Goal: Task Accomplishment & Management: Use online tool/utility

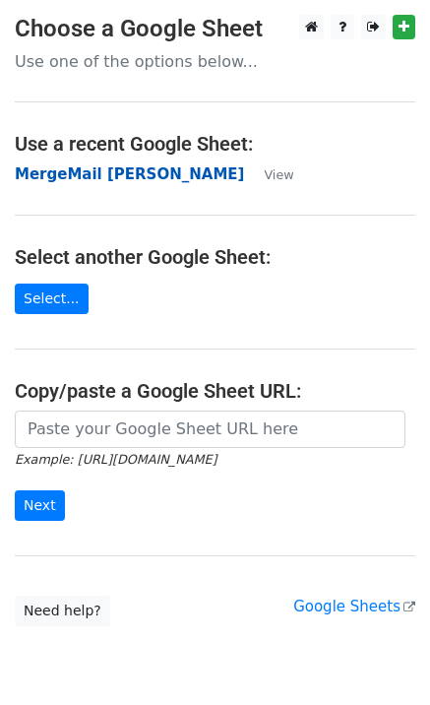
click at [151, 180] on strong "MergeMail [PERSON_NAME]" at bounding box center [129, 174] width 229 height 18
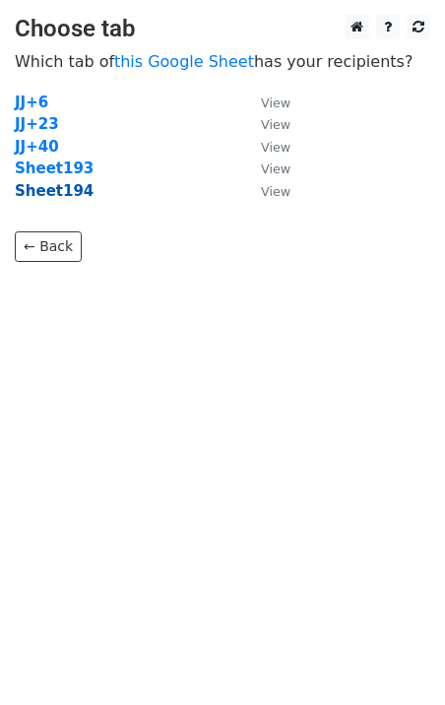
click at [54, 196] on strong "Sheet194" at bounding box center [54, 191] width 79 height 18
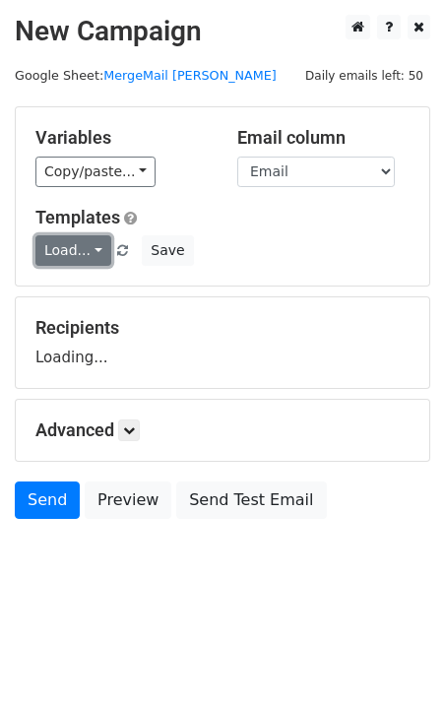
click at [60, 253] on link "Load..." at bounding box center [73, 250] width 76 height 31
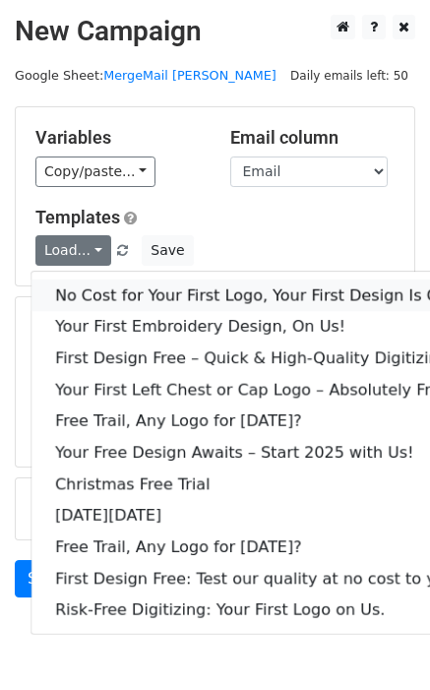
click at [116, 294] on link "No Cost for Your First Logo, Your First Design Is On Us!" at bounding box center [268, 296] width 473 height 32
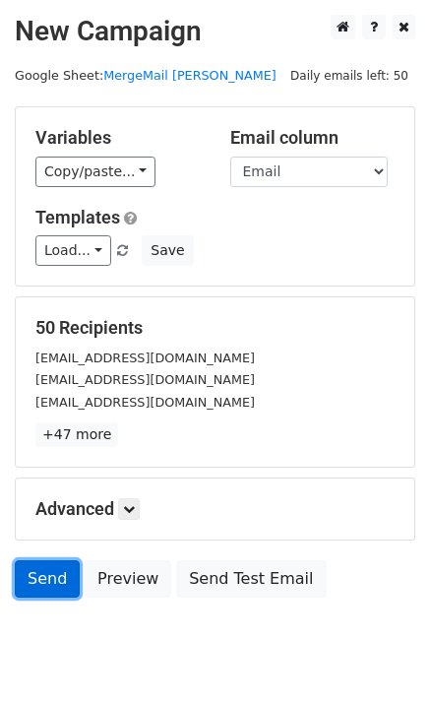
click at [55, 592] on link "Send" at bounding box center [47, 578] width 65 height 37
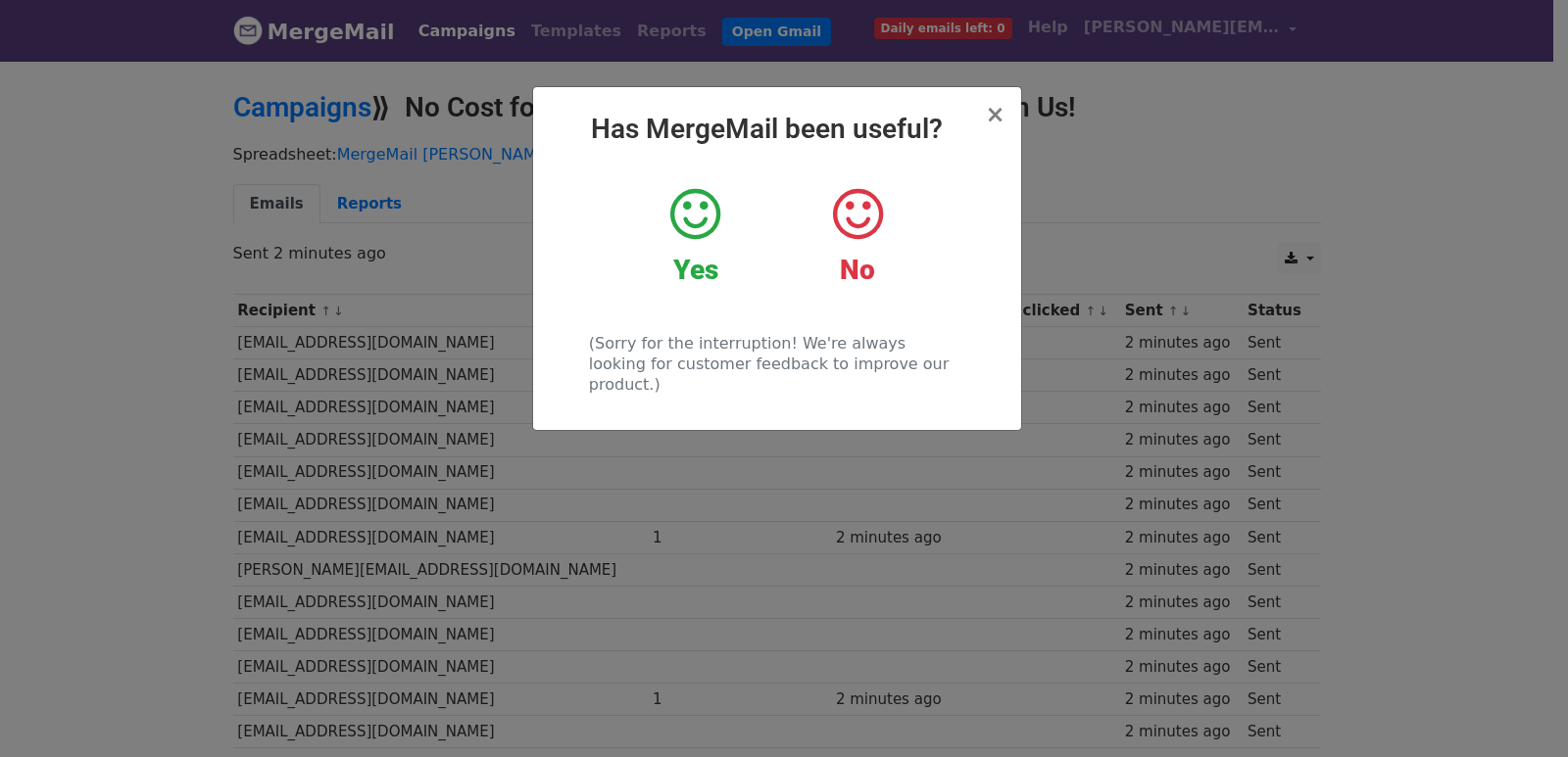
click at [365, 360] on div "× Has MergeMail been useful? Yes No (Sorry for the interruption! We're always l…" at bounding box center [784, 408] width 1568 height 698
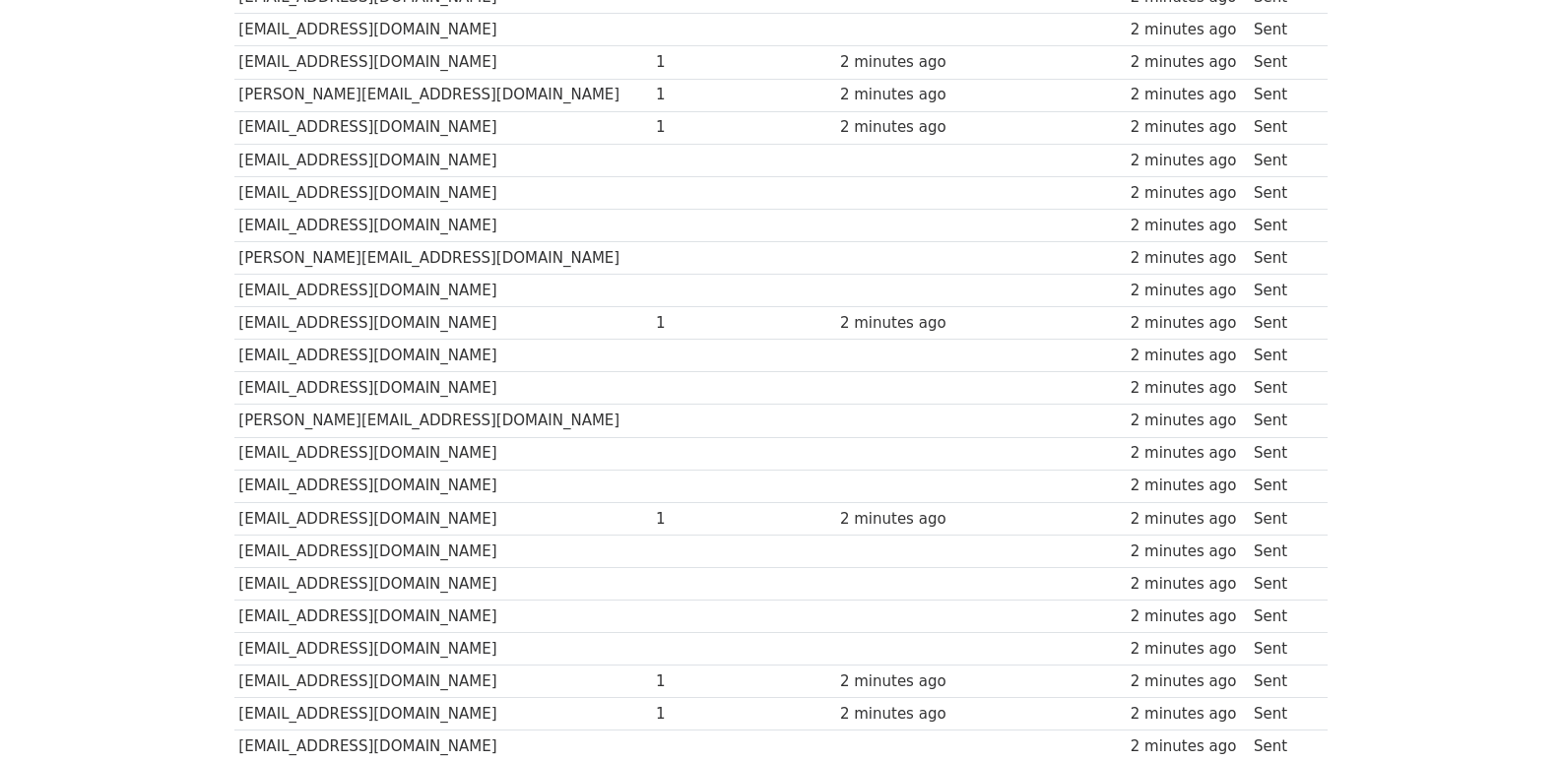
scroll to position [1371, 0]
